Goal: Task Accomplishment & Management: Manage account settings

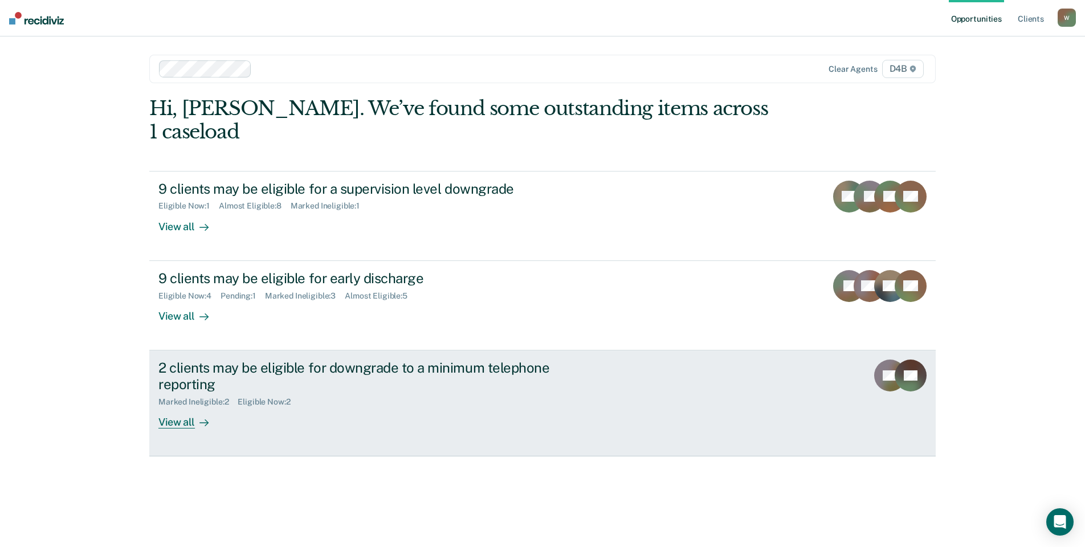
click at [170, 406] on div "View all" at bounding box center [190, 417] width 64 height 22
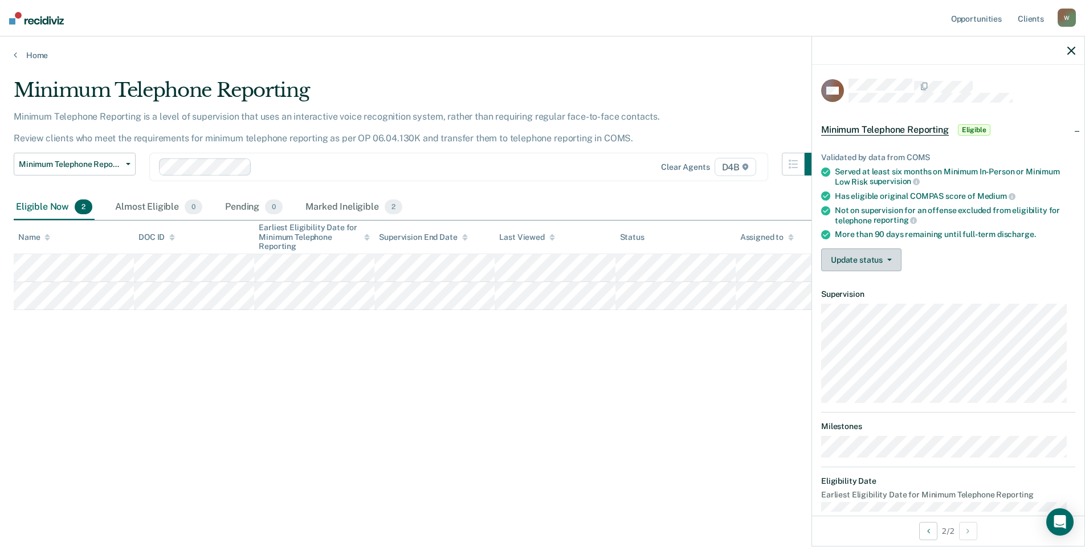
click at [856, 261] on button "Update status" at bounding box center [862, 260] width 80 height 23
click at [861, 304] on button "Mark Ineligible" at bounding box center [877, 305] width 110 height 18
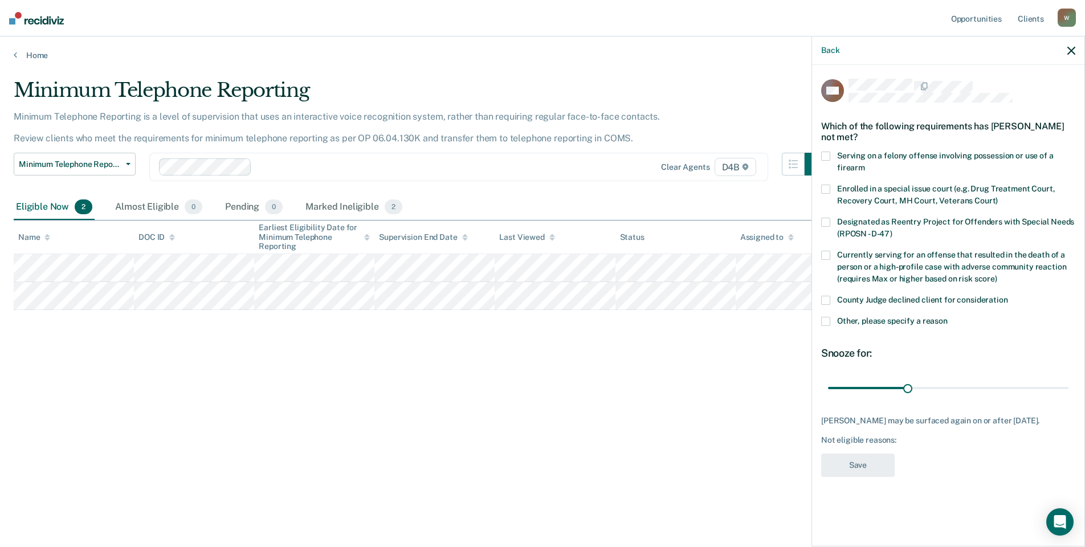
click at [829, 323] on span at bounding box center [826, 321] width 9 height 9
click at [948, 317] on input "Other, please specify a reason" at bounding box center [948, 317] width 0 height 0
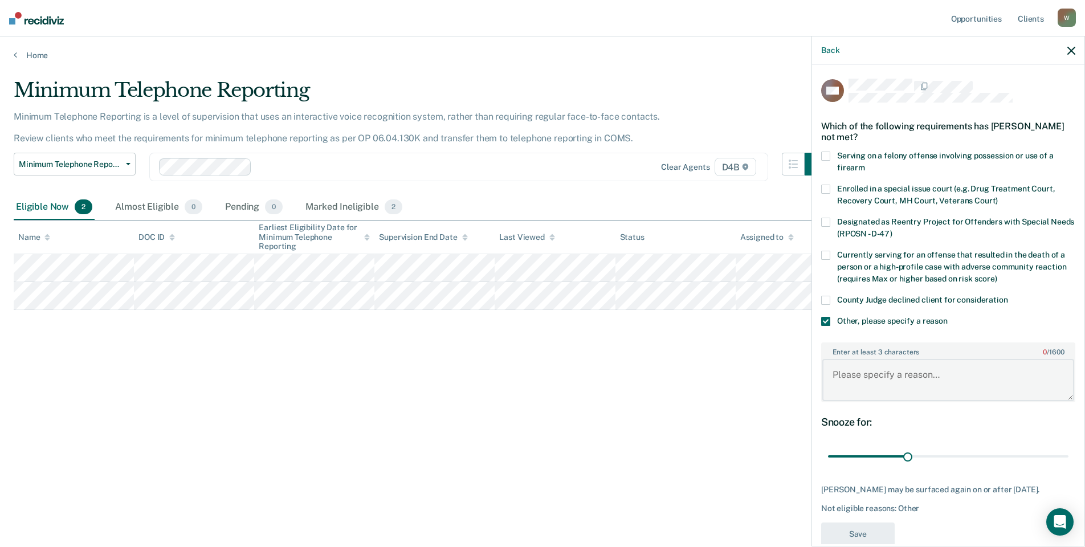
click at [857, 377] on textarea "Enter at least 3 characters 0 / 1600" at bounding box center [949, 380] width 252 height 42
type textarea "Restitution"
drag, startPoint x: 904, startPoint y: 454, endPoint x: 981, endPoint y: 452, distance: 77.6
type input "60"
click at [981, 452] on input "range" at bounding box center [948, 457] width 241 height 20
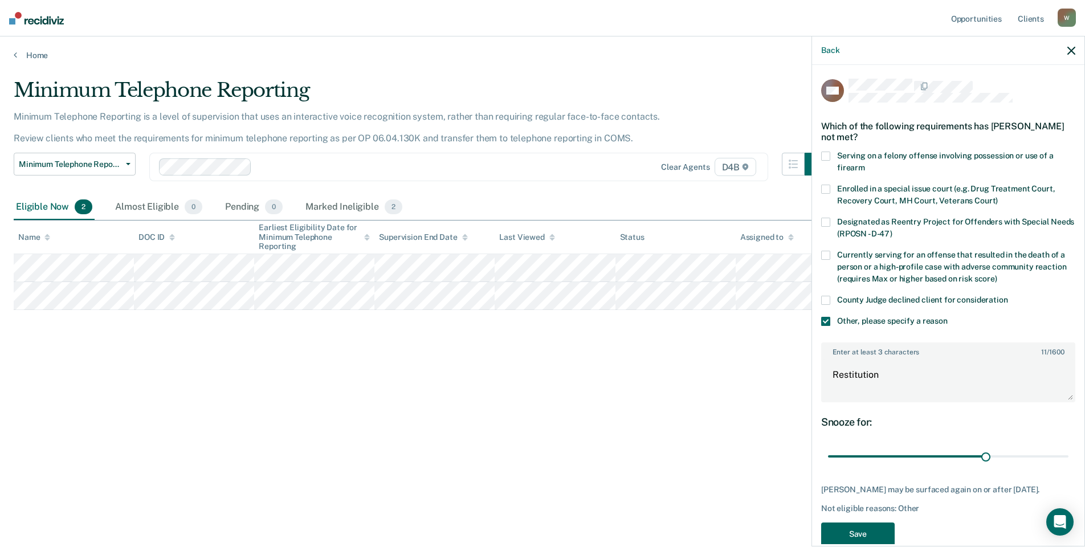
click at [890, 536] on button "Save" at bounding box center [859, 534] width 74 height 23
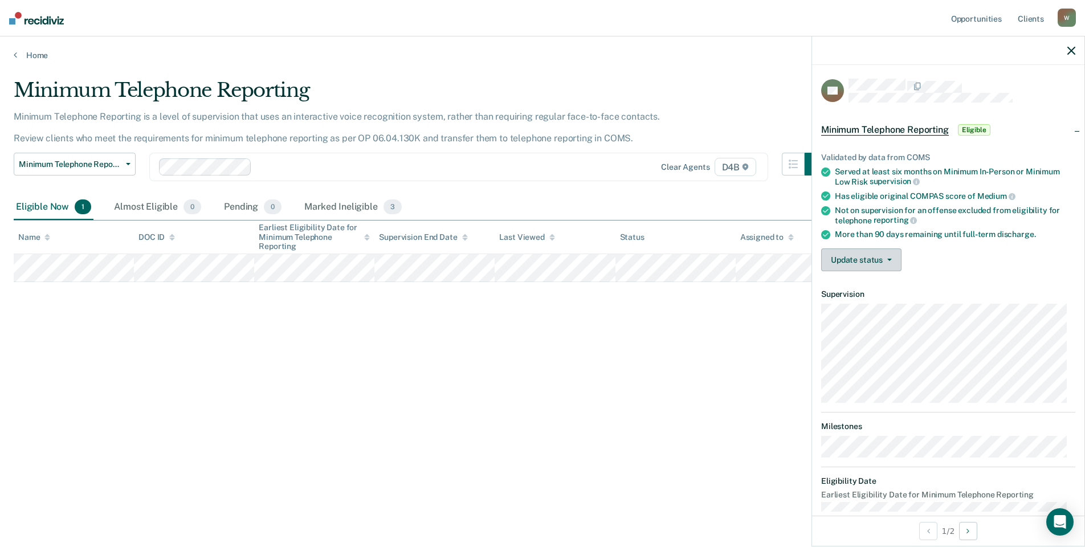
click at [855, 261] on button "Update status" at bounding box center [862, 260] width 80 height 23
click at [862, 310] on button "Mark Ineligible" at bounding box center [877, 305] width 110 height 18
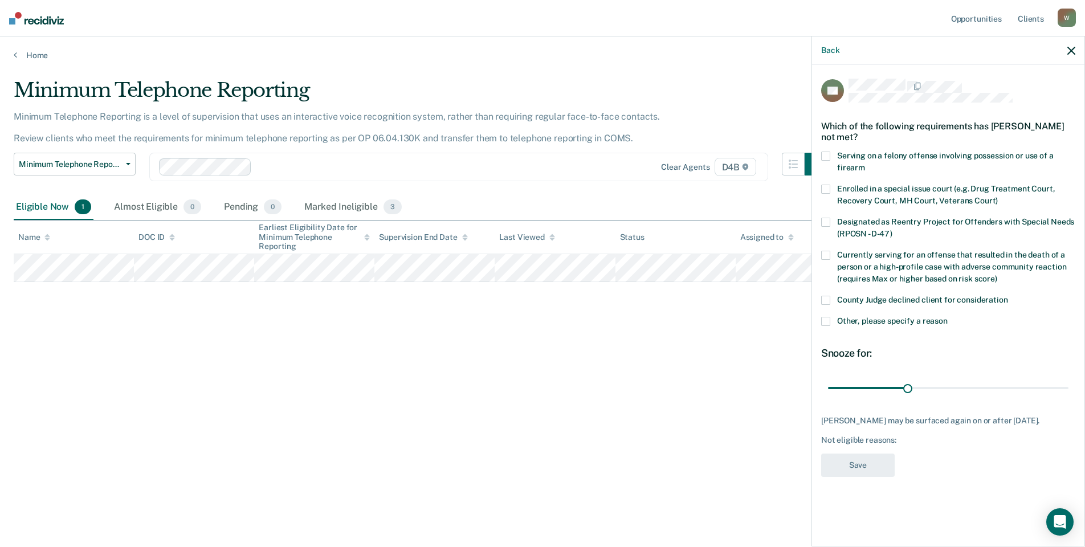
click at [828, 321] on span at bounding box center [826, 321] width 9 height 9
click at [948, 317] on input "Other, please specify a reason" at bounding box center [948, 317] width 0 height 0
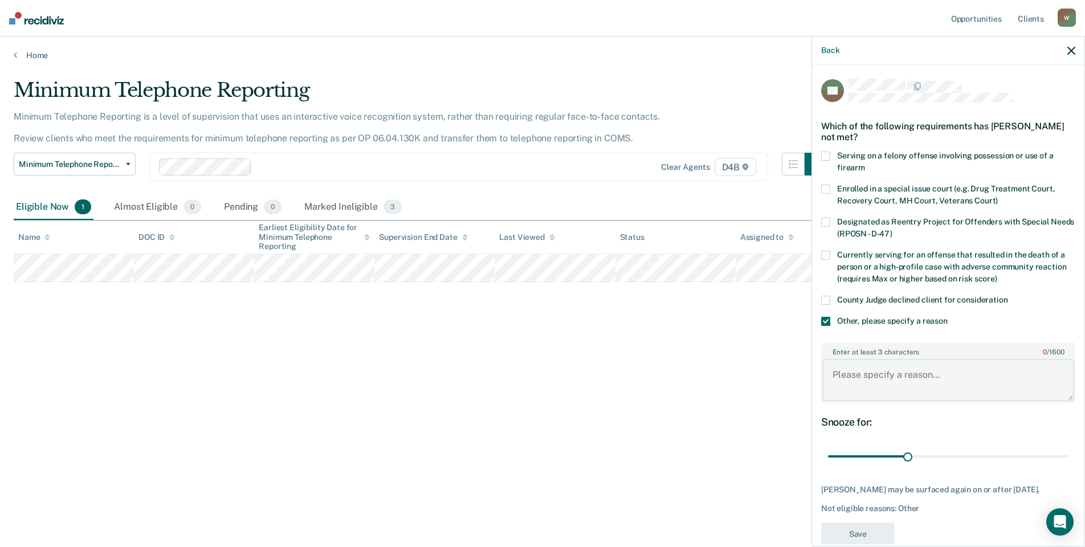
click at [861, 376] on textarea "Enter at least 3 characters 0 / 1600" at bounding box center [949, 380] width 252 height 42
type textarea "Going to Discharge this month"
drag, startPoint x: 881, startPoint y: 538, endPoint x: 875, endPoint y: 533, distance: 7.3
click at [880, 537] on button "Save" at bounding box center [859, 534] width 74 height 23
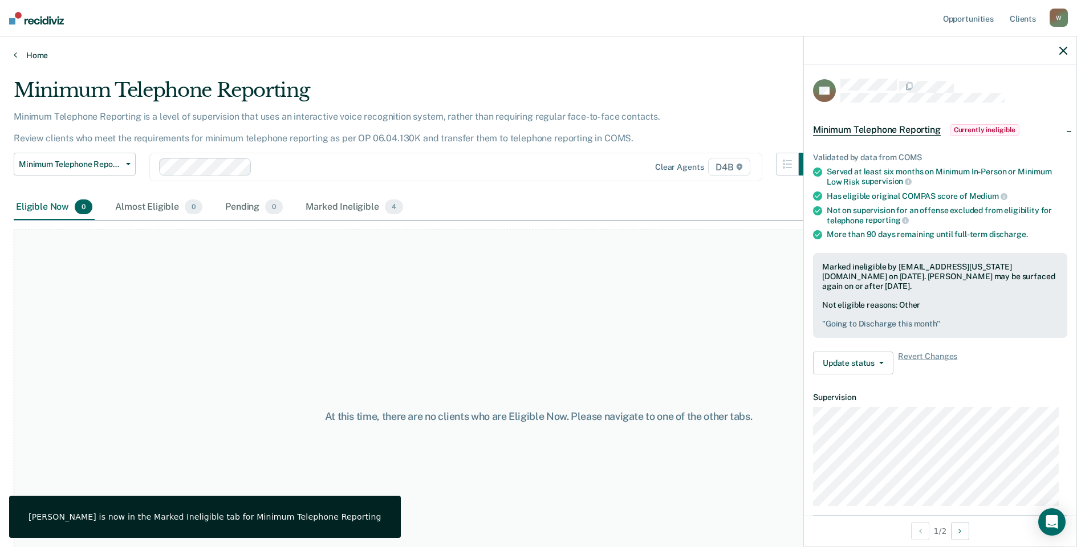
click at [41, 56] on link "Home" at bounding box center [539, 55] width 1050 height 10
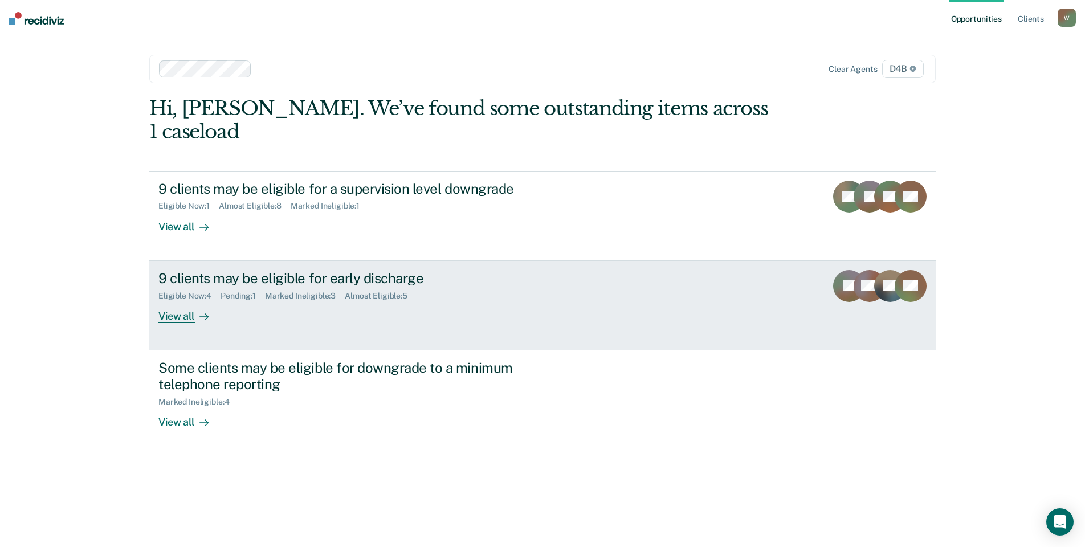
click at [186, 300] on div "View all" at bounding box center [190, 311] width 64 height 22
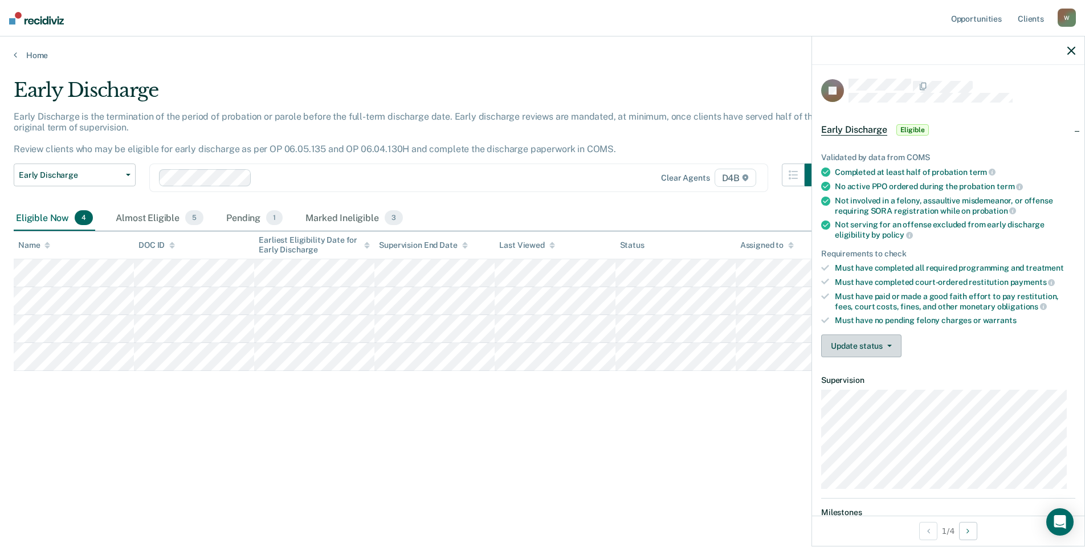
click at [863, 348] on button "Update status" at bounding box center [862, 346] width 80 height 23
click at [874, 392] on button "Mark Ineligible" at bounding box center [877, 392] width 110 height 18
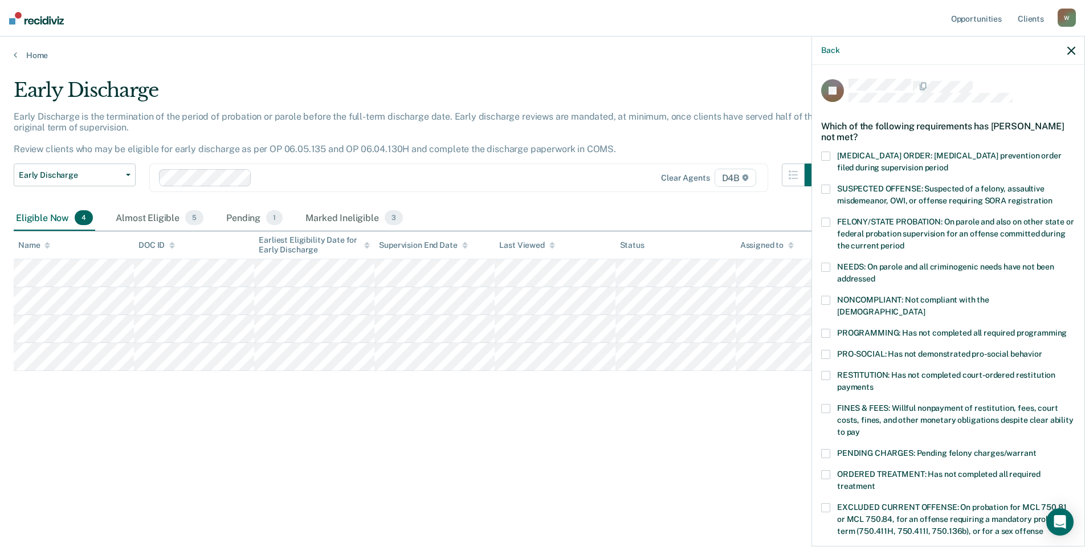
click at [823, 449] on span at bounding box center [826, 453] width 9 height 9
click at [1036, 449] on input "PENDING CHARGES: Pending felony charges/warrant" at bounding box center [1036, 449] width 0 height 0
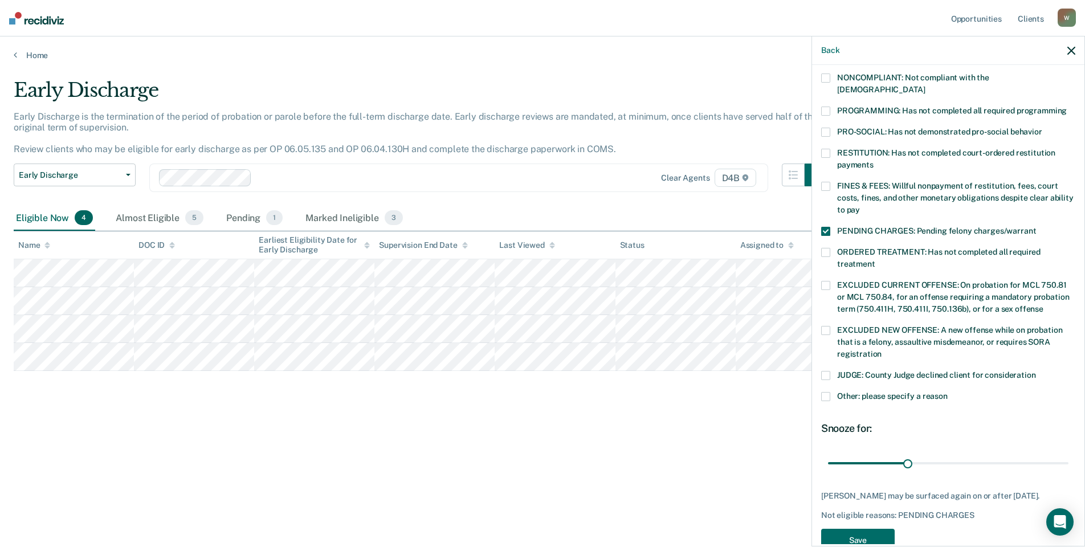
scroll to position [228, 0]
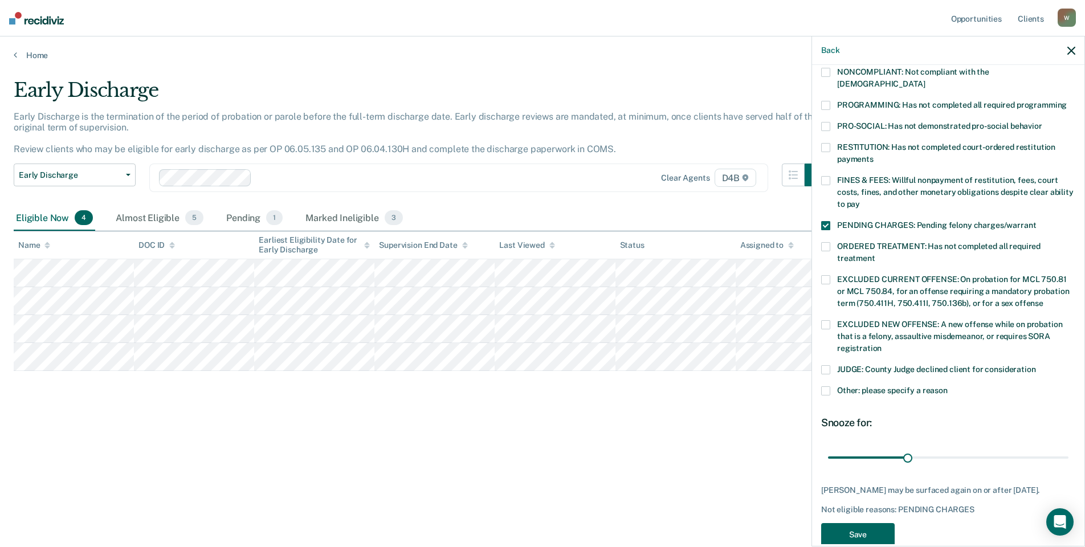
click at [869, 527] on button "Save" at bounding box center [859, 534] width 74 height 23
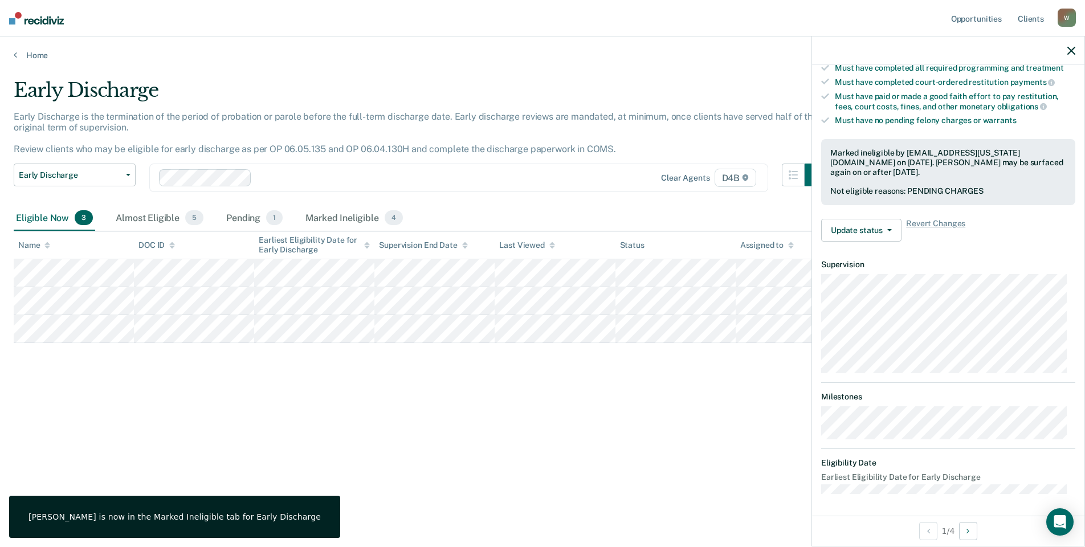
scroll to position [104, 0]
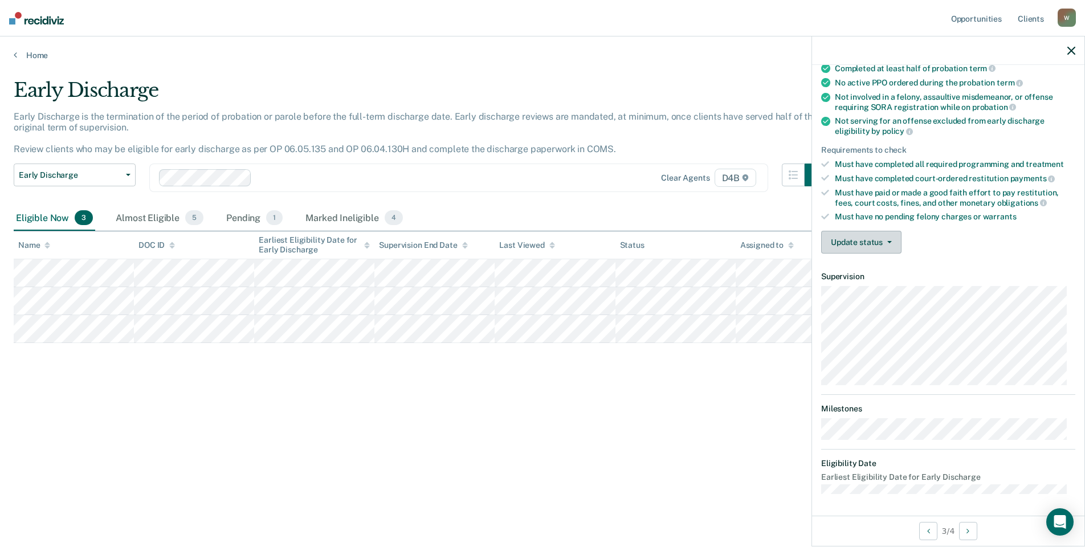
click at [845, 245] on button "Update status" at bounding box center [862, 242] width 80 height 23
click at [859, 287] on button "Mark Ineligible" at bounding box center [877, 288] width 110 height 18
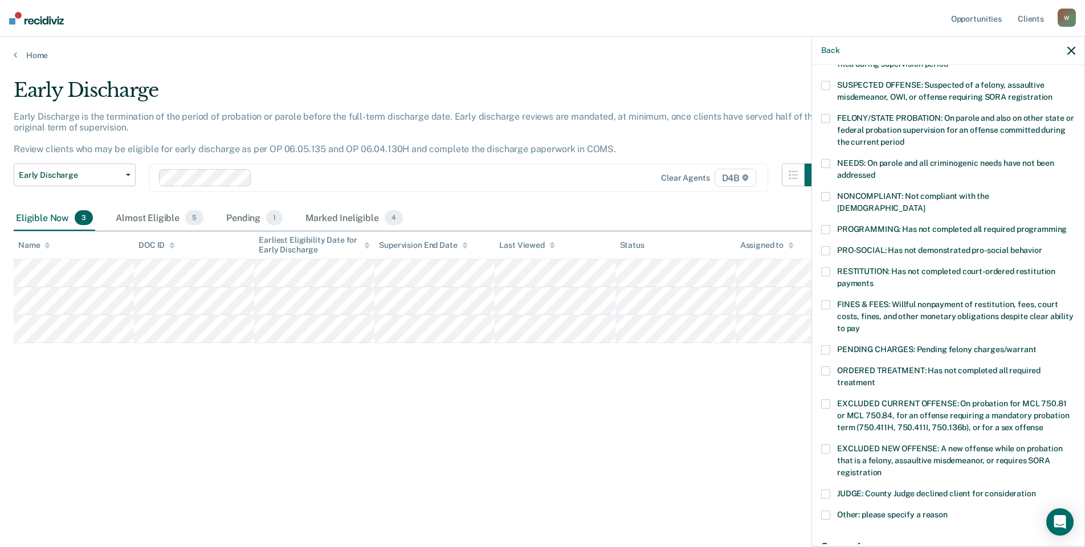
click at [910, 345] on span "PENDING CHARGES: Pending felony charges/warrant" at bounding box center [936, 349] width 199 height 9
click at [1036, 345] on input "PENDING CHARGES: Pending felony charges/warrant" at bounding box center [1036, 345] width 0 height 0
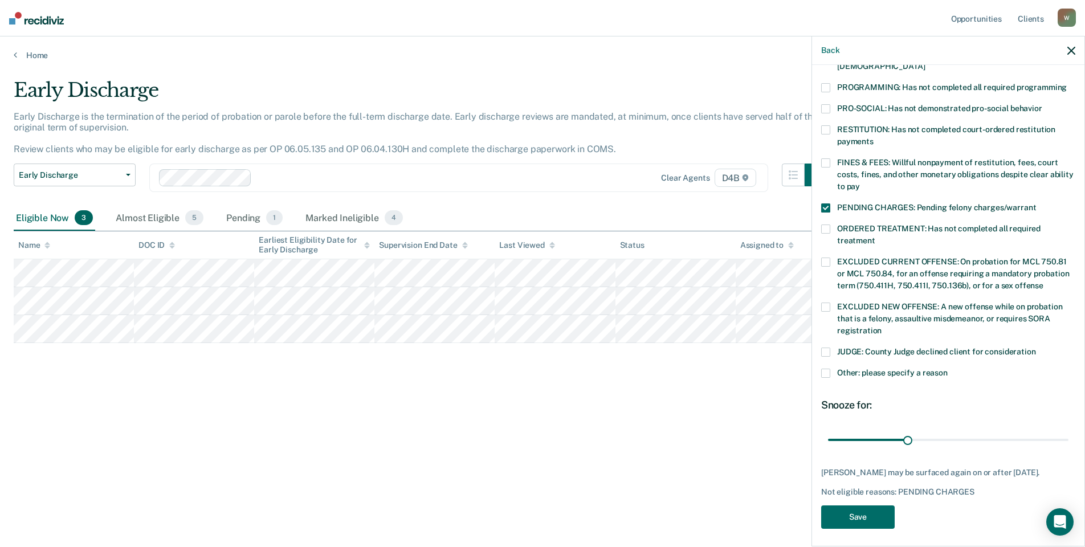
scroll to position [247, 0]
click at [878, 517] on button "Save" at bounding box center [859, 515] width 74 height 23
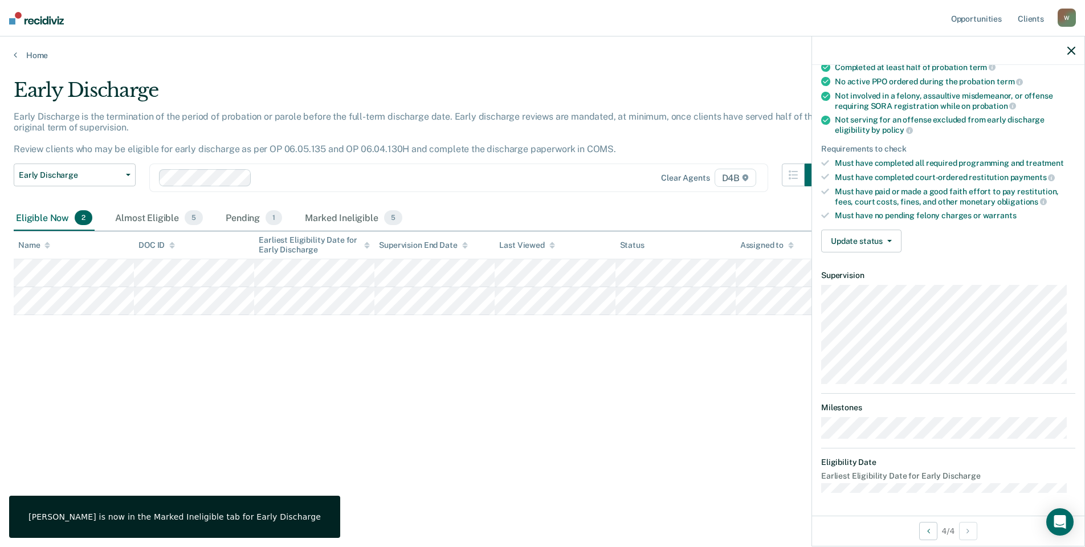
scroll to position [92, 0]
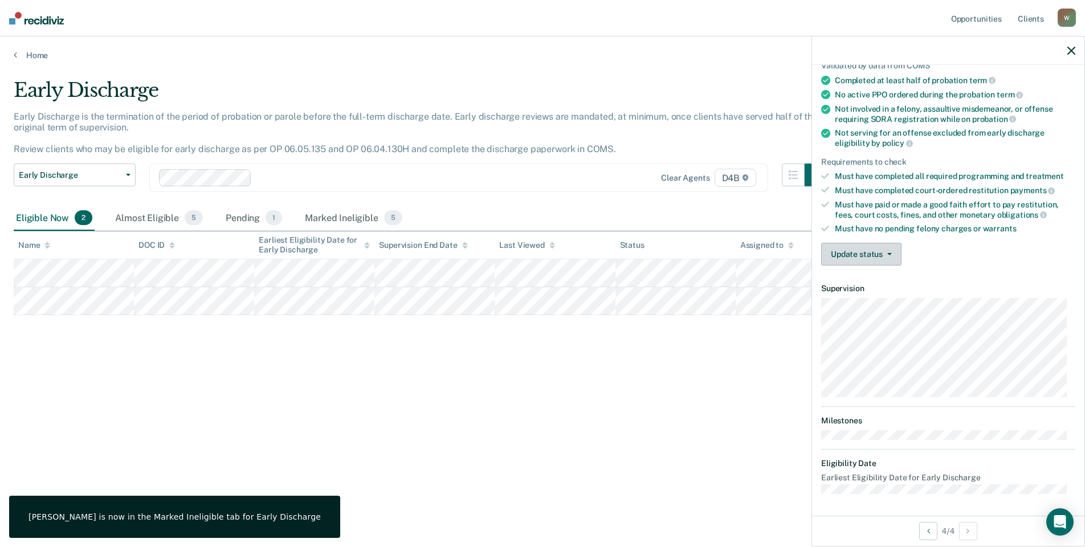
click at [865, 261] on button "Update status" at bounding box center [862, 254] width 80 height 23
click at [865, 303] on button "Mark Ineligible" at bounding box center [877, 300] width 110 height 18
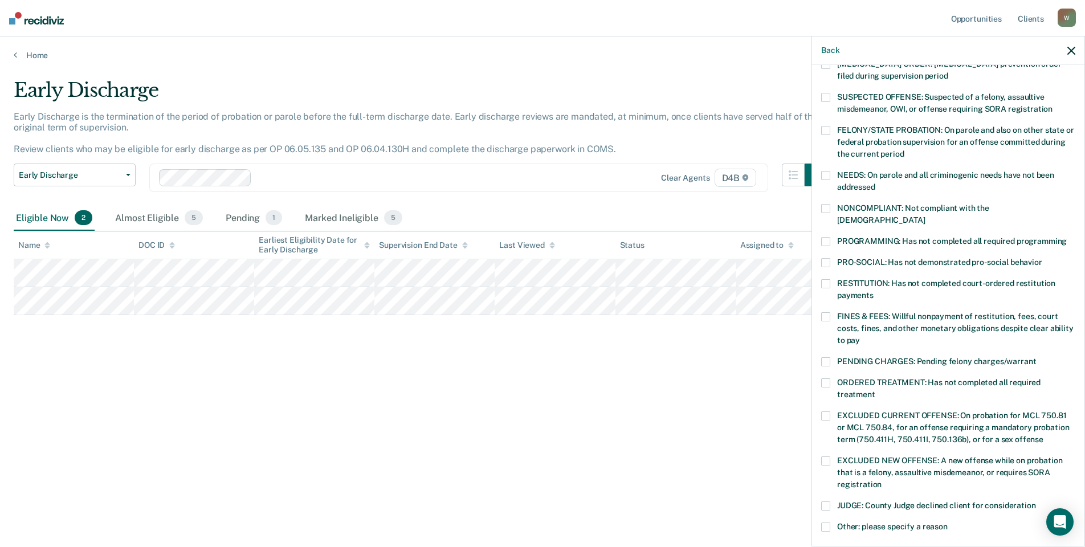
click at [865, 312] on span "FINES & FEES: Willful nonpayment of restitution, fees, court costs, fines, and …" at bounding box center [955, 328] width 237 height 33
click at [860, 336] on input "FINES & FEES: Willful nonpayment of restitution, fees, court costs, fines, and …" at bounding box center [860, 336] width 0 height 0
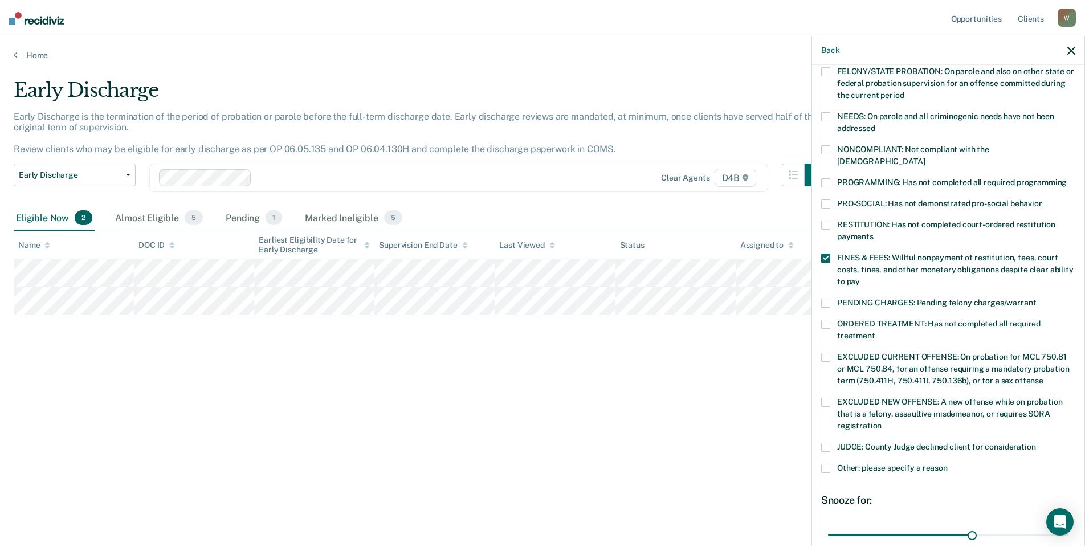
scroll to position [238, 0]
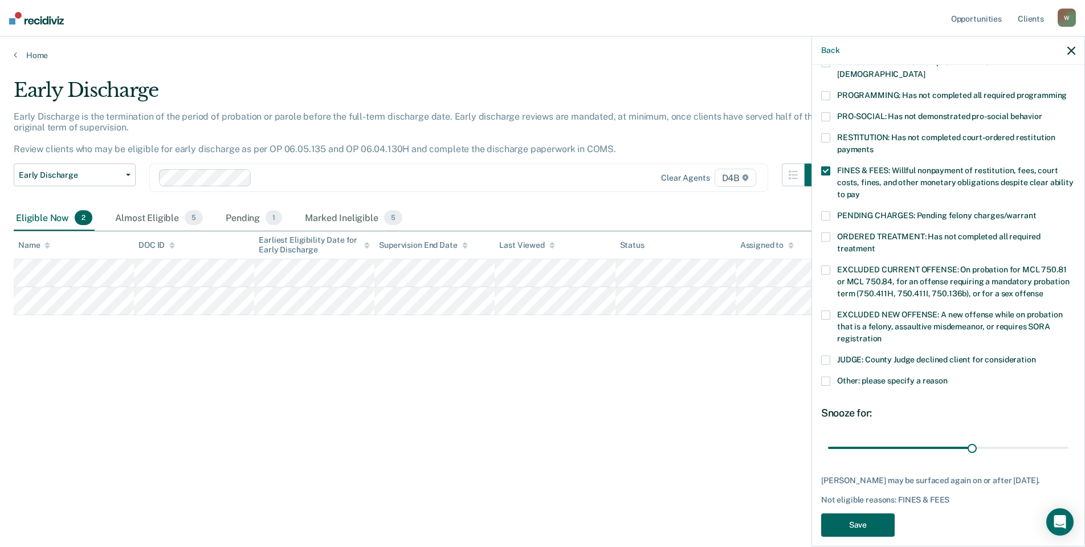
click at [881, 515] on button "Save" at bounding box center [859, 525] width 74 height 23
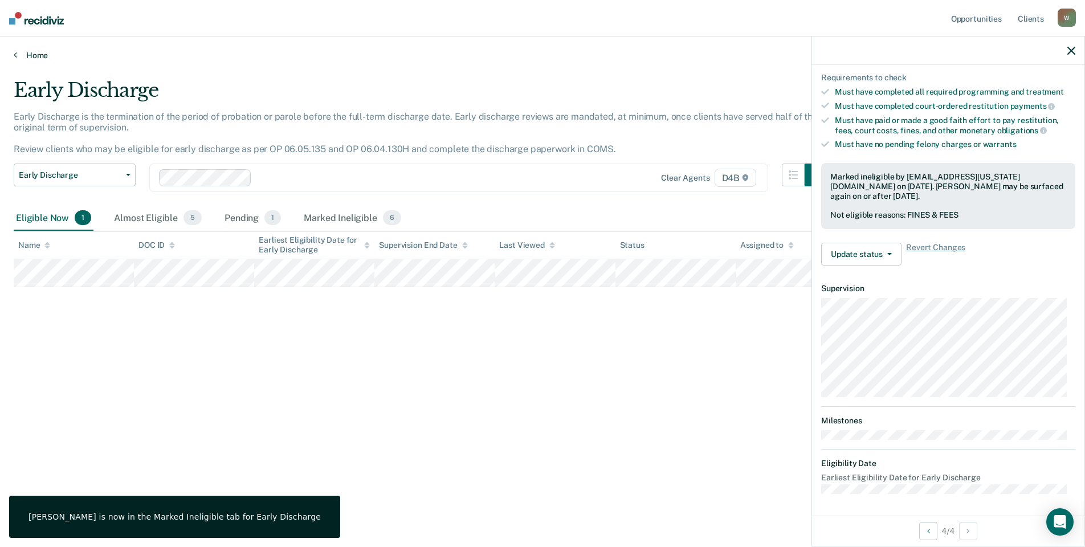
click at [31, 53] on link "Home" at bounding box center [543, 55] width 1058 height 10
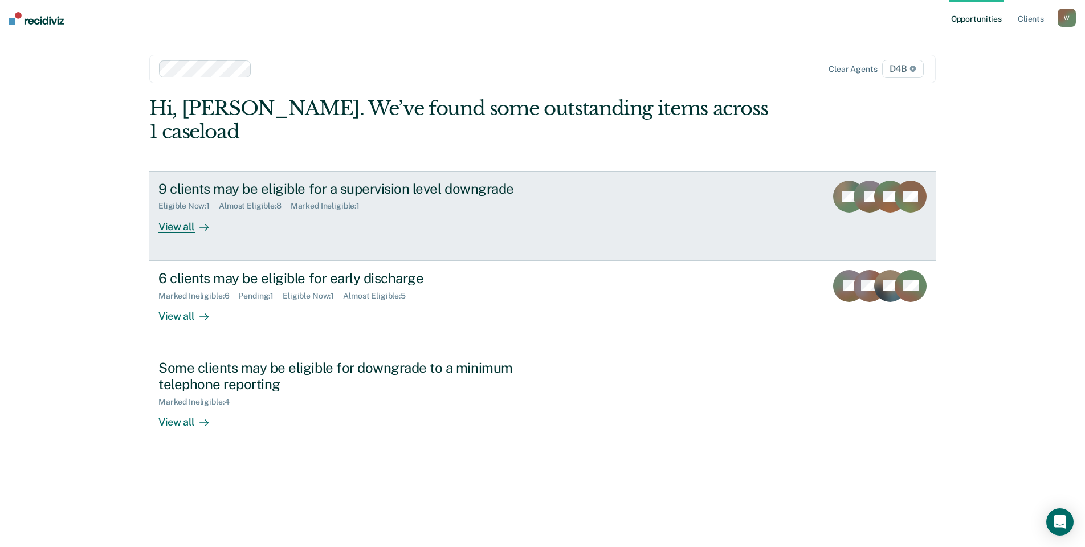
click at [192, 211] on div "View all" at bounding box center [190, 222] width 64 height 22
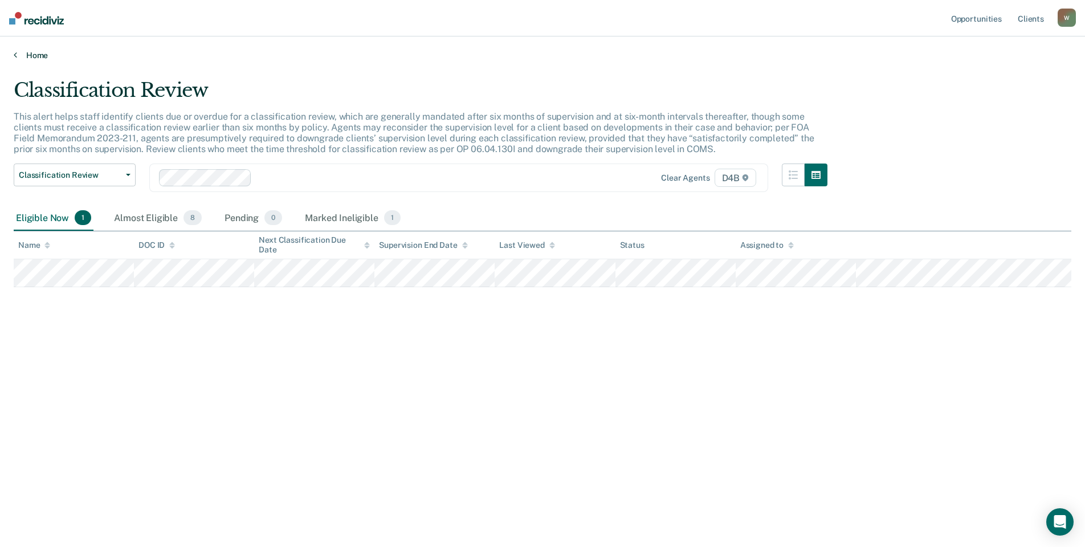
click at [25, 56] on link "Home" at bounding box center [543, 55] width 1058 height 10
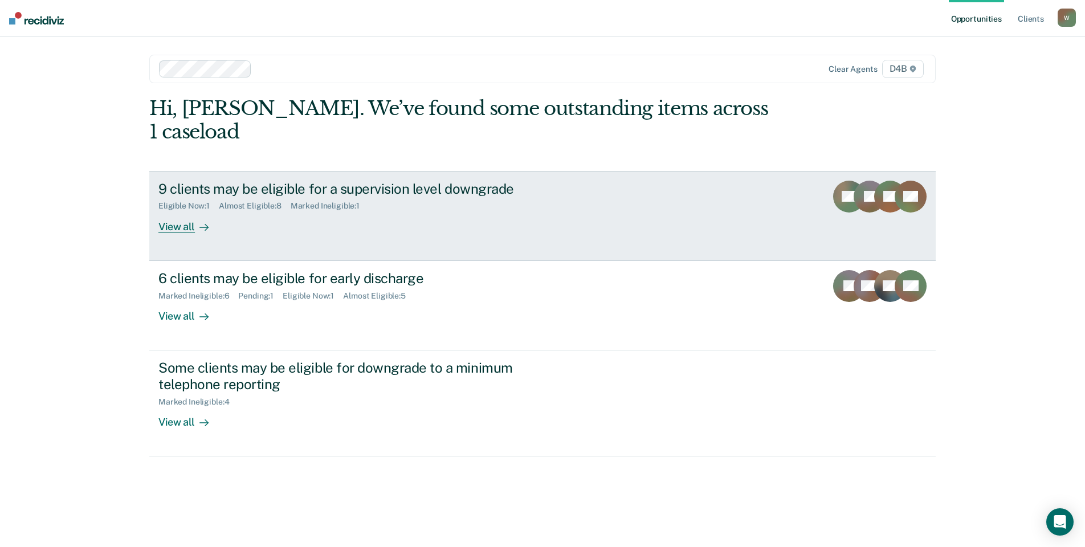
click at [195, 220] on div at bounding box center [202, 226] width 14 height 13
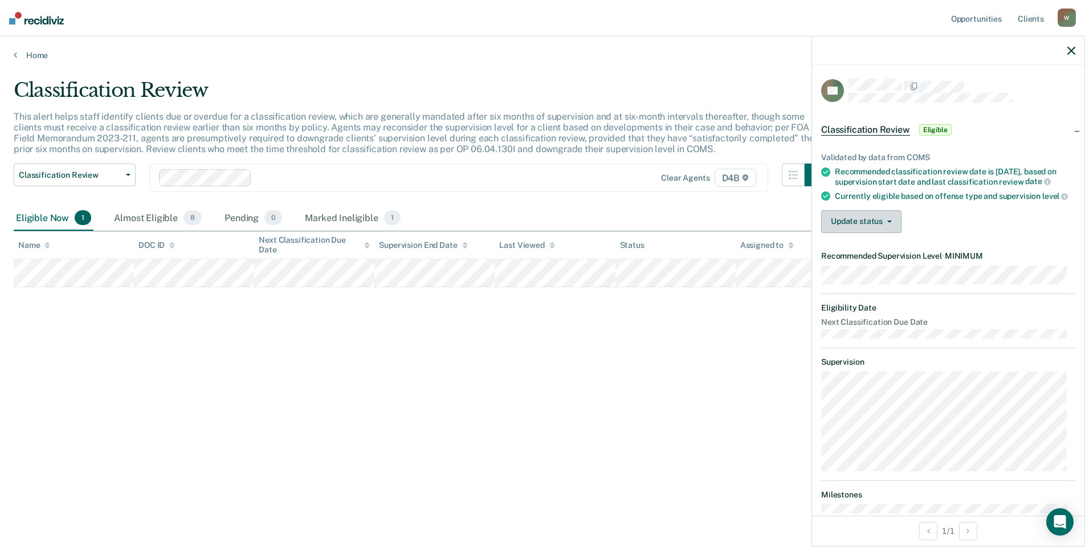
click at [868, 229] on button "Update status" at bounding box center [862, 221] width 80 height 23
click at [863, 276] on button "Mark Ineligible" at bounding box center [877, 267] width 110 height 18
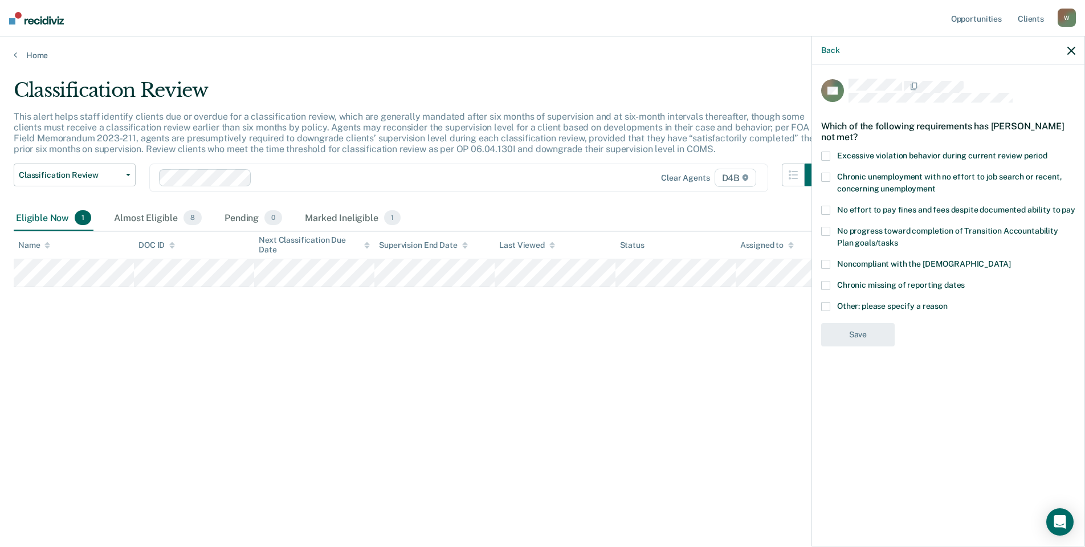
click at [860, 154] on span "Excessive violation behavior during current review period" at bounding box center [942, 155] width 210 height 9
click at [1048, 152] on input "Excessive violation behavior during current review period" at bounding box center [1048, 152] width 0 height 0
click at [857, 379] on button "Save" at bounding box center [859, 382] width 74 height 23
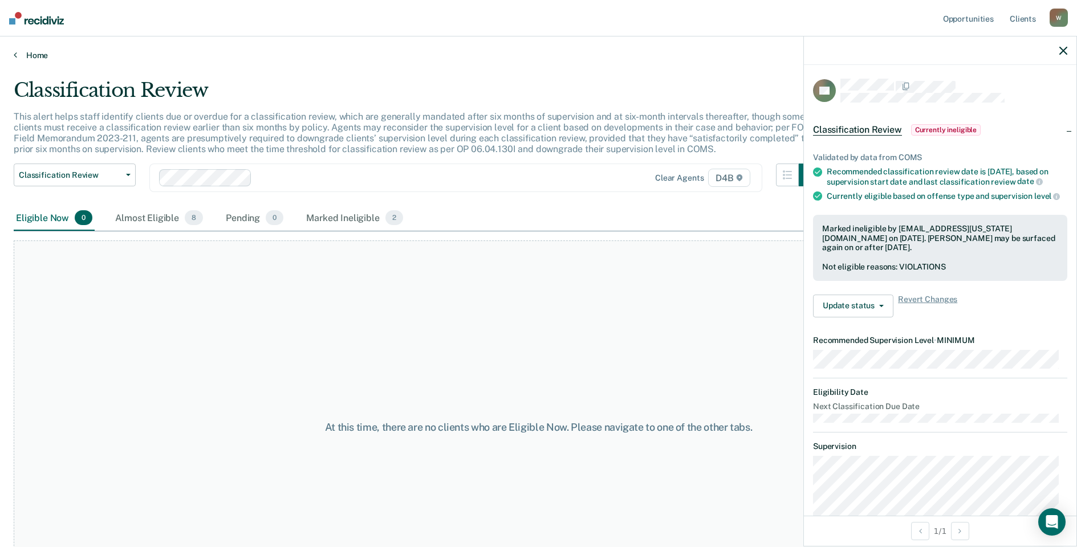
click at [34, 55] on link "Home" at bounding box center [539, 55] width 1050 height 10
